Goal: Task Accomplishment & Management: Use online tool/utility

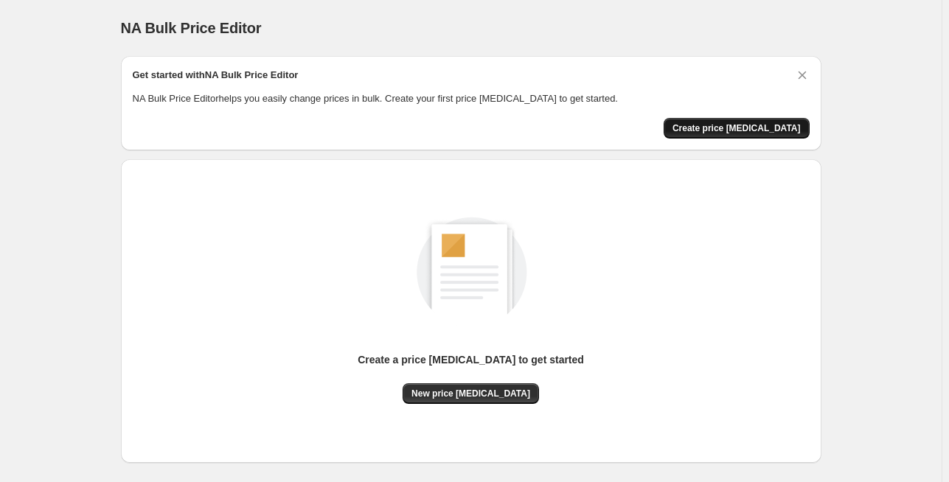
click at [751, 127] on span "Create price [MEDICAL_DATA]" at bounding box center [737, 128] width 128 height 12
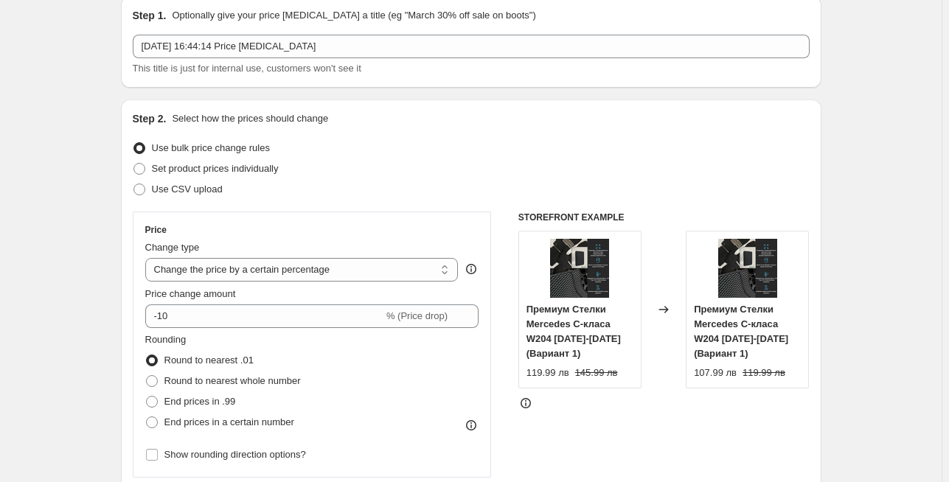
scroll to position [203, 0]
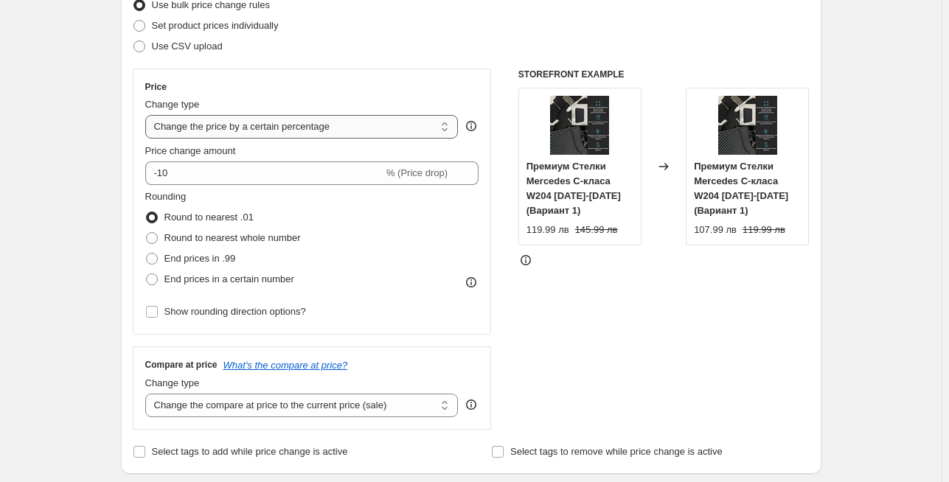
click at [228, 132] on select "Change the price to a certain amount Change the price by a certain amount Chang…" at bounding box center [301, 127] width 313 height 24
select select "to"
click at [147, 115] on select "Change the price to a certain amount Change the price by a certain amount Chang…" at bounding box center [301, 127] width 313 height 24
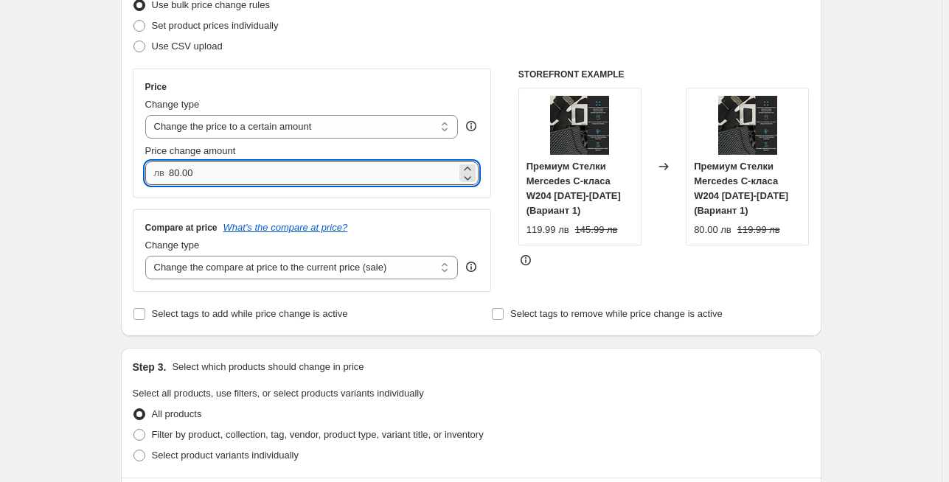
drag, startPoint x: 174, startPoint y: 174, endPoint x: 183, endPoint y: 176, distance: 9.0
click at [183, 176] on input "80.00" at bounding box center [313, 174] width 288 height 24
type input "129.99"
click at [414, 276] on select "Change the compare at price to the current price (sale) Change the compare at p…" at bounding box center [301, 268] width 313 height 24
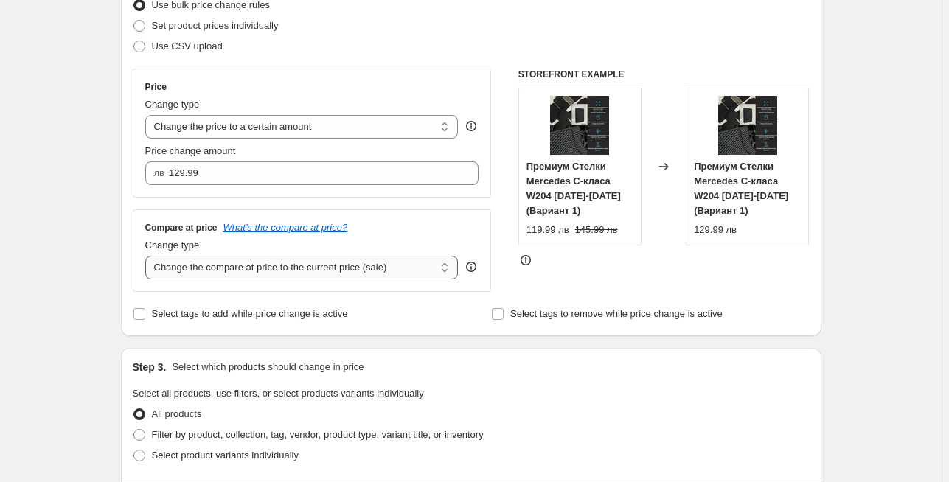
click at [368, 269] on select "Change the compare at price to the current price (sale) Change the compare at p…" at bounding box center [301, 268] width 313 height 24
click at [147, 256] on select "Change the compare at price to the current price (sale) Change the compare at p…" at bounding box center [301, 268] width 313 height 24
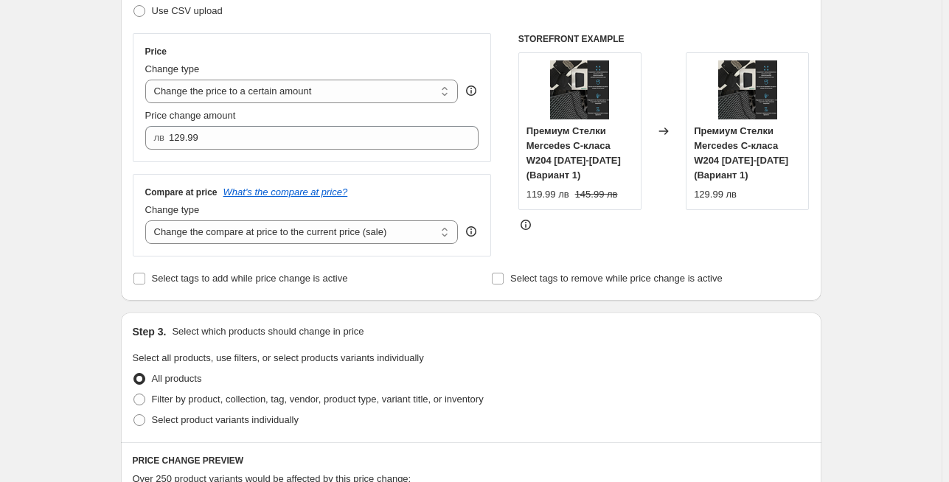
scroll to position [239, 0]
click at [370, 223] on select "Change the compare at price to the current price (sale) Change the compare at p…" at bounding box center [301, 232] width 313 height 24
select select "to"
click at [147, 220] on select "Change the compare at price to the current price (sale) Change the compare at p…" at bounding box center [301, 232] width 313 height 24
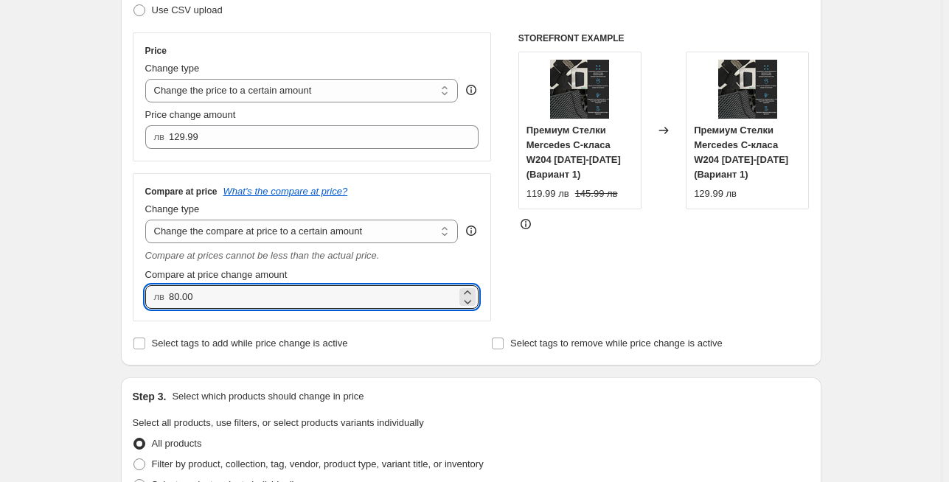
drag, startPoint x: 209, startPoint y: 300, endPoint x: 75, endPoint y: 289, distance: 134.7
click at [75, 289] on div "Create new price [MEDICAL_DATA]. This page is ready Create new price [MEDICAL_D…" at bounding box center [471, 473] width 942 height 1425
type input "1679"
click at [179, 296] on input "1679.99" at bounding box center [313, 297] width 288 height 24
type input "179.99"
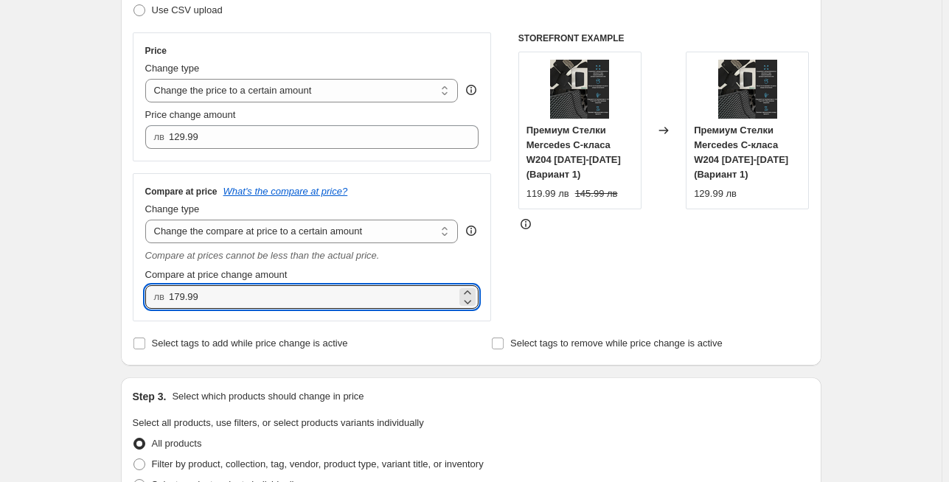
click at [60, 254] on div "Create new price [MEDICAL_DATA]. This page is ready Create new price [MEDICAL_D…" at bounding box center [471, 473] width 942 height 1425
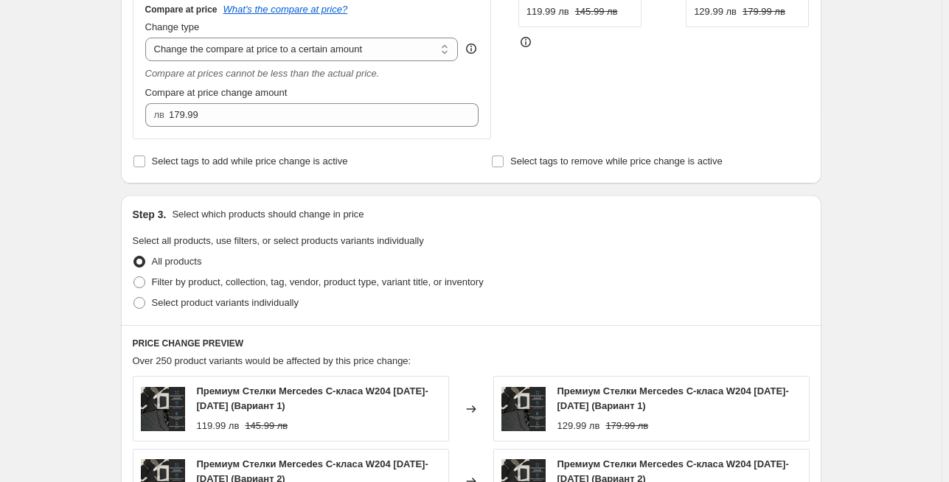
scroll to position [422, 0]
click at [208, 280] on span "Filter by product, collection, tag, vendor, product type, variant title, or inv…" at bounding box center [318, 281] width 332 height 11
click at [134, 277] on input "Filter by product, collection, tag, vendor, product type, variant title, or inv…" at bounding box center [133, 276] width 1 height 1
radio input "true"
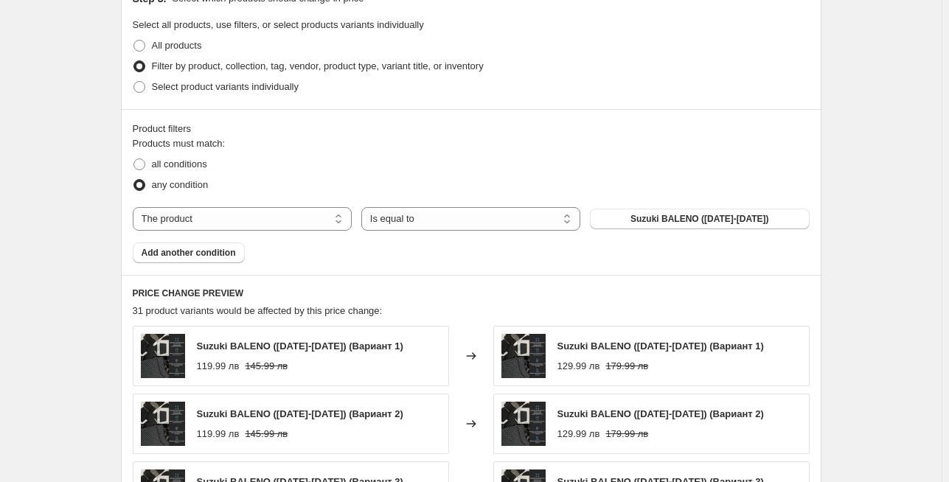
scroll to position [637, 0]
click at [206, 162] on span "all conditions" at bounding box center [179, 164] width 55 height 11
click at [134, 159] on input "all conditions" at bounding box center [133, 159] width 1 height 1
radio input "true"
click at [454, 216] on select "Is equal to Is not equal to" at bounding box center [470, 219] width 219 height 24
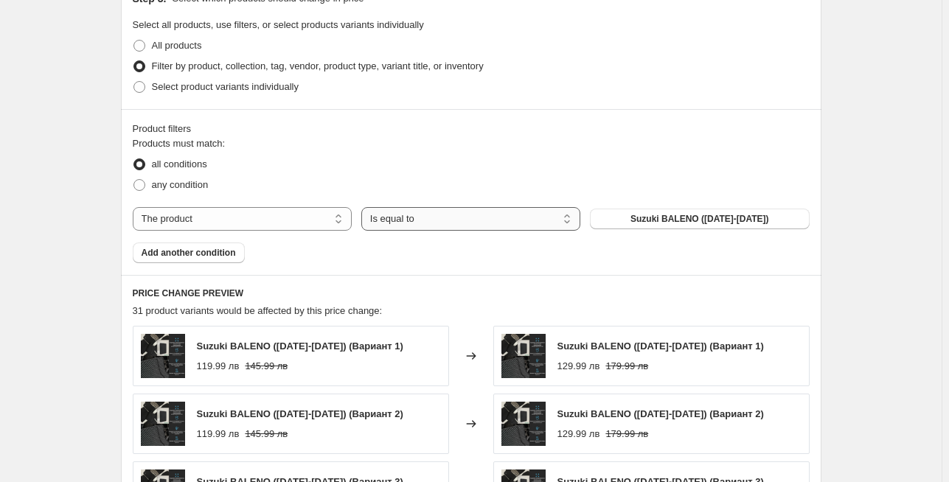
click at [364, 207] on select "Is equal to Is not equal to" at bounding box center [470, 219] width 219 height 24
click at [294, 219] on select "The product The product's collection The product's tag The product's vendor The…" at bounding box center [242, 219] width 219 height 24
click at [136, 207] on select "The product The product's collection The product's tag The product's vendor The…" at bounding box center [242, 219] width 219 height 24
click at [439, 218] on select "Is equal to Is not equal to" at bounding box center [470, 219] width 219 height 24
click at [364, 207] on select "Is equal to Is not equal to" at bounding box center [470, 219] width 219 height 24
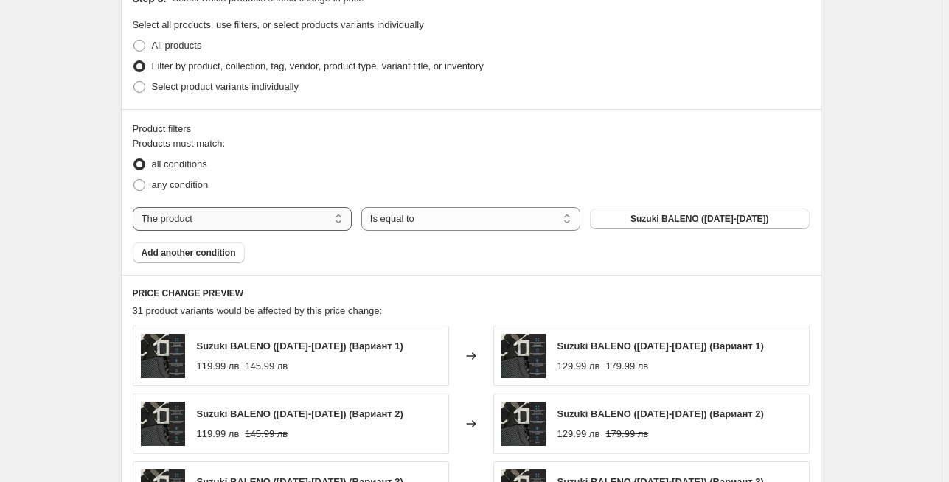
click at [291, 217] on select "The product The product's collection The product's tag The product's vendor The…" at bounding box center [242, 219] width 219 height 24
select select "title"
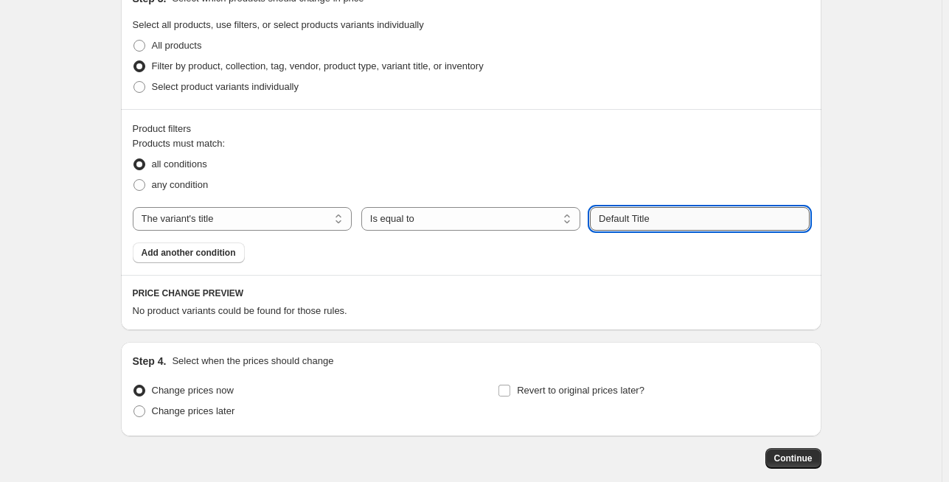
click at [625, 218] on input "Default Title" at bounding box center [699, 219] width 219 height 24
click at [467, 222] on select "Is equal to Is not equal to Contains" at bounding box center [470, 219] width 219 height 24
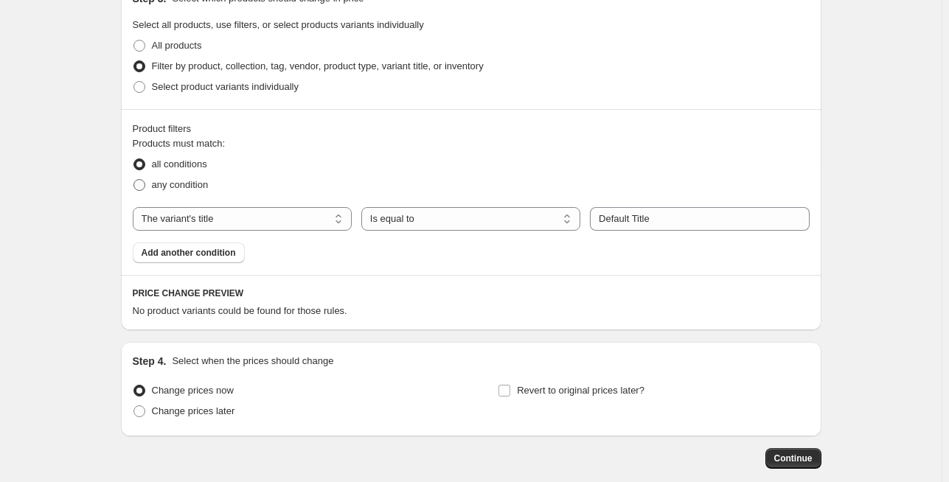
click at [173, 187] on span "any condition" at bounding box center [180, 184] width 57 height 11
click at [134, 180] on input "any condition" at bounding box center [133, 179] width 1 height 1
radio input "true"
click at [218, 212] on select "The product The product's collection The product's tag The product's vendor The…" at bounding box center [242, 219] width 219 height 24
click at [181, 91] on span "Select product variants individually" at bounding box center [225, 87] width 147 height 15
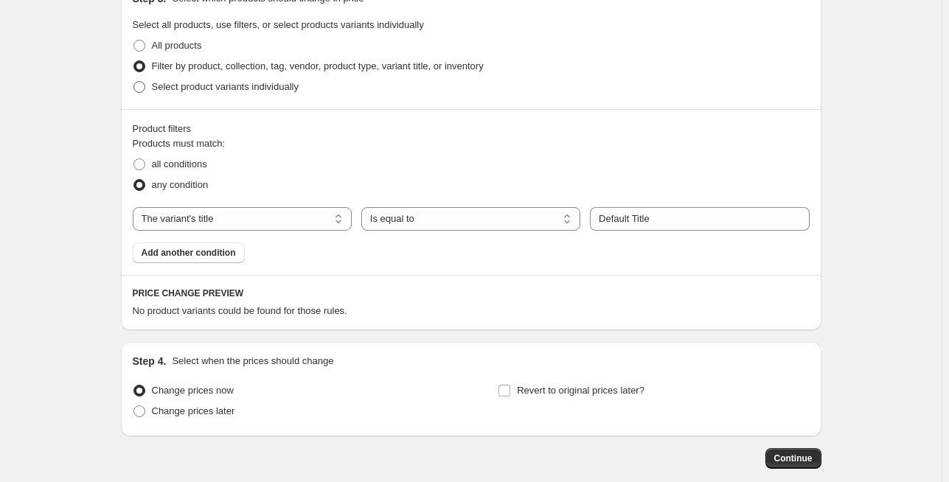
click at [134, 82] on input "Select product variants individually" at bounding box center [133, 81] width 1 height 1
radio input "true"
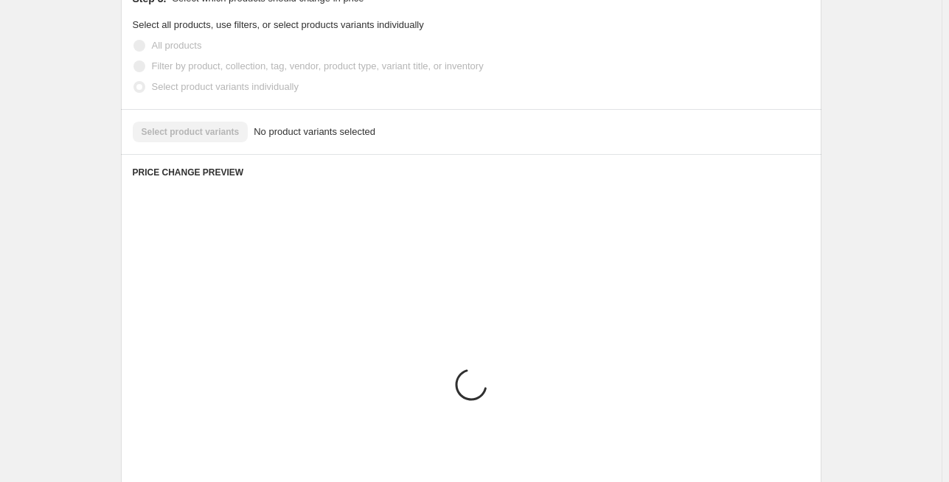
scroll to position [592, 0]
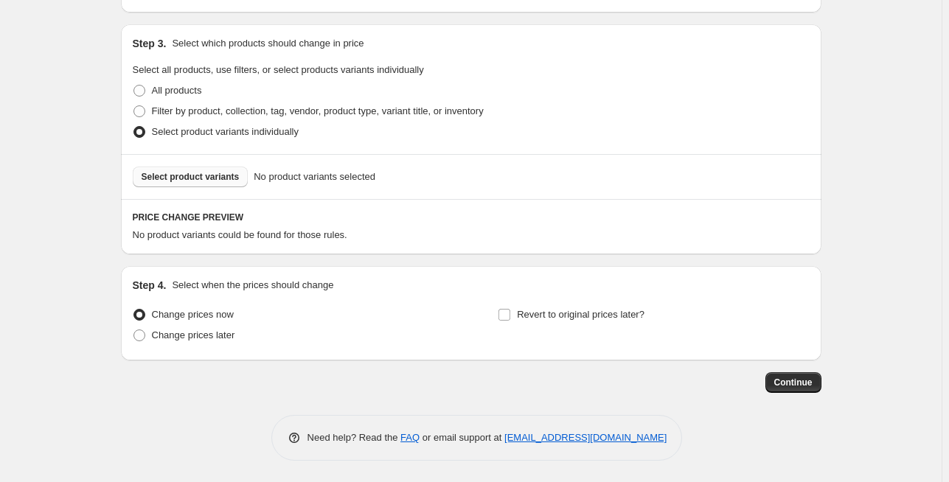
click at [206, 177] on span "Select product variants" at bounding box center [191, 177] width 98 height 12
click at [178, 88] on span "All products" at bounding box center [177, 90] width 50 height 11
click at [134, 86] on input "All products" at bounding box center [133, 85] width 1 height 1
radio input "true"
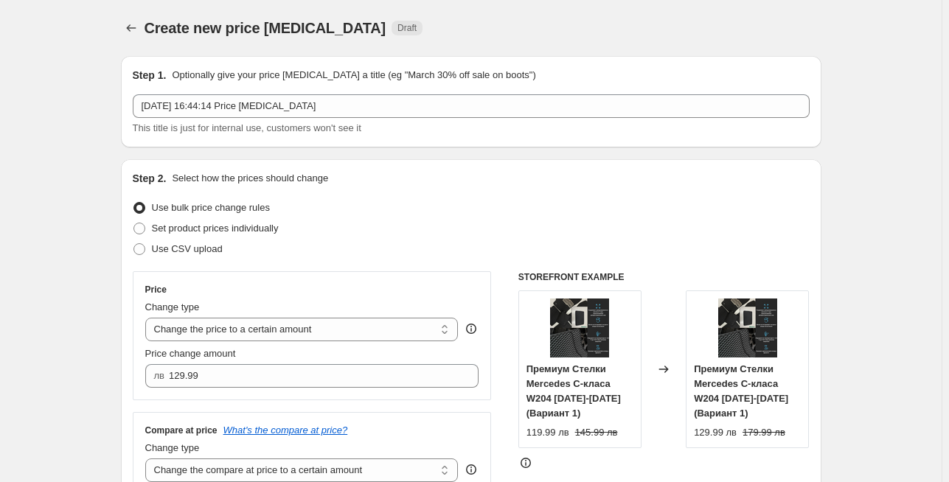
scroll to position [0, 0]
click at [142, 251] on span at bounding box center [139, 249] width 12 height 12
click at [134, 244] on input "Use CSV upload" at bounding box center [133, 243] width 1 height 1
radio input "true"
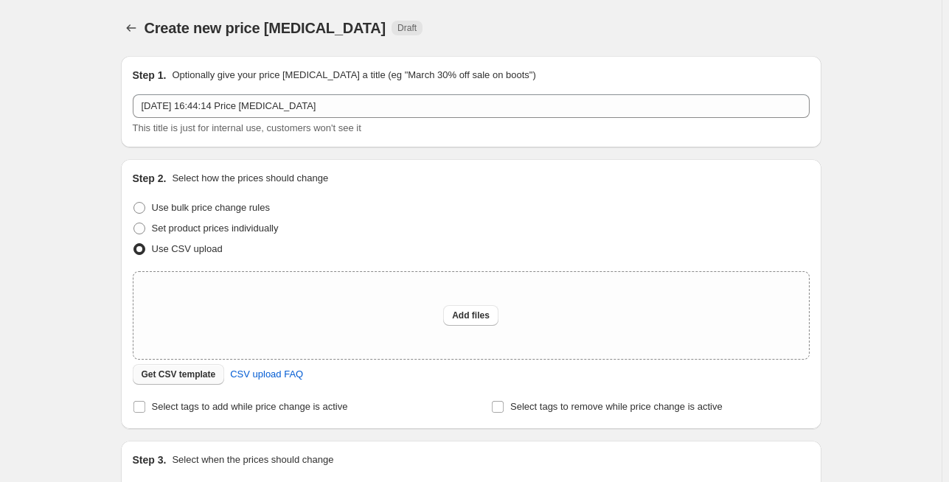
click at [187, 381] on button "Get CSV template" at bounding box center [179, 374] width 92 height 21
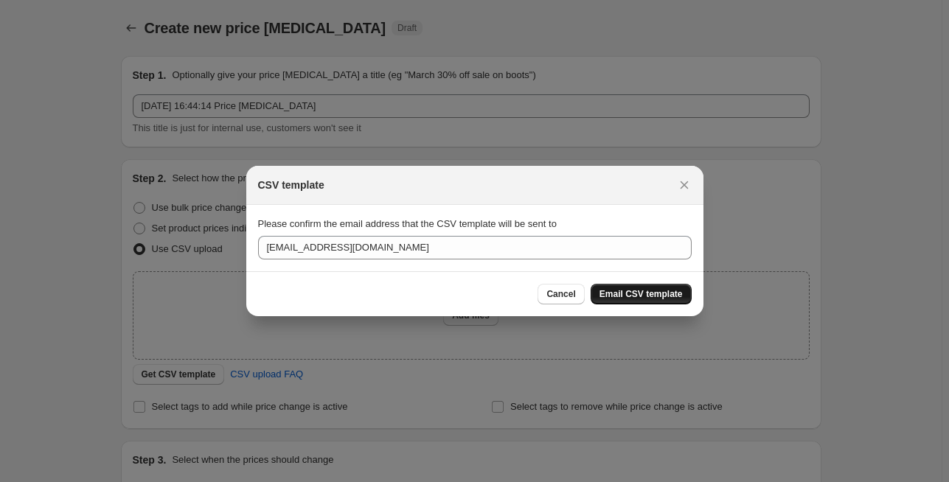
click at [622, 285] on button "Email CSV template" at bounding box center [641, 294] width 101 height 21
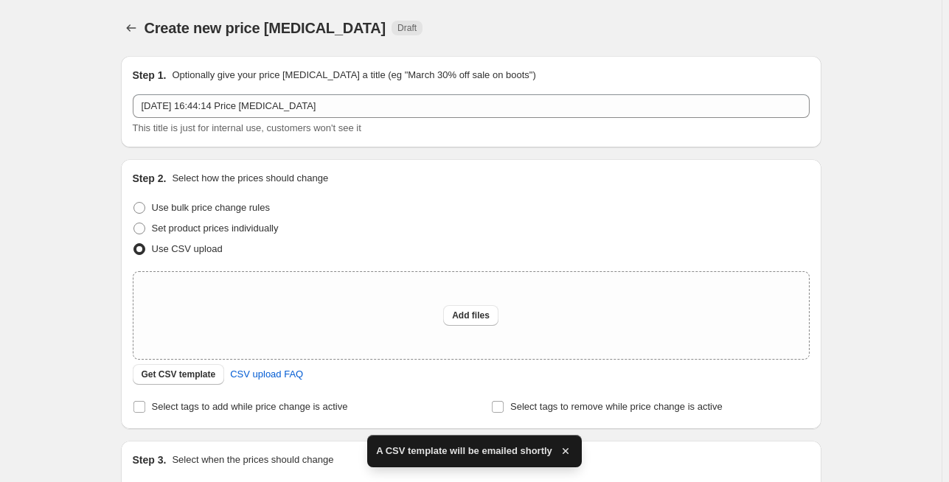
click at [60, 313] on div "Create new price [MEDICAL_DATA]. This page is ready Create new price [MEDICAL_D…" at bounding box center [471, 329] width 942 height 658
